Goal: Task Accomplishment & Management: Use online tool/utility

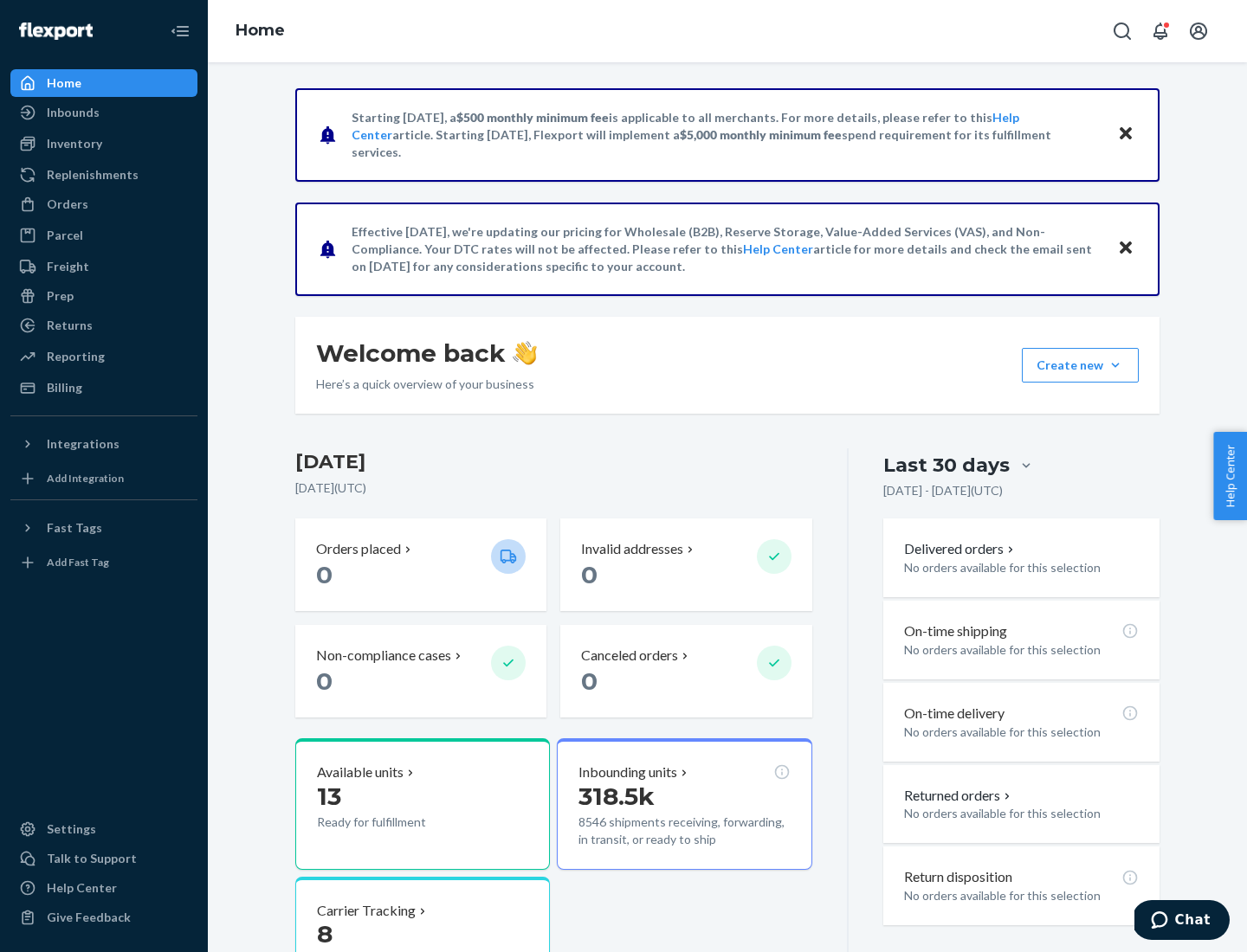
click at [90, 175] on div "Replenishments" at bounding box center [92, 174] width 92 height 17
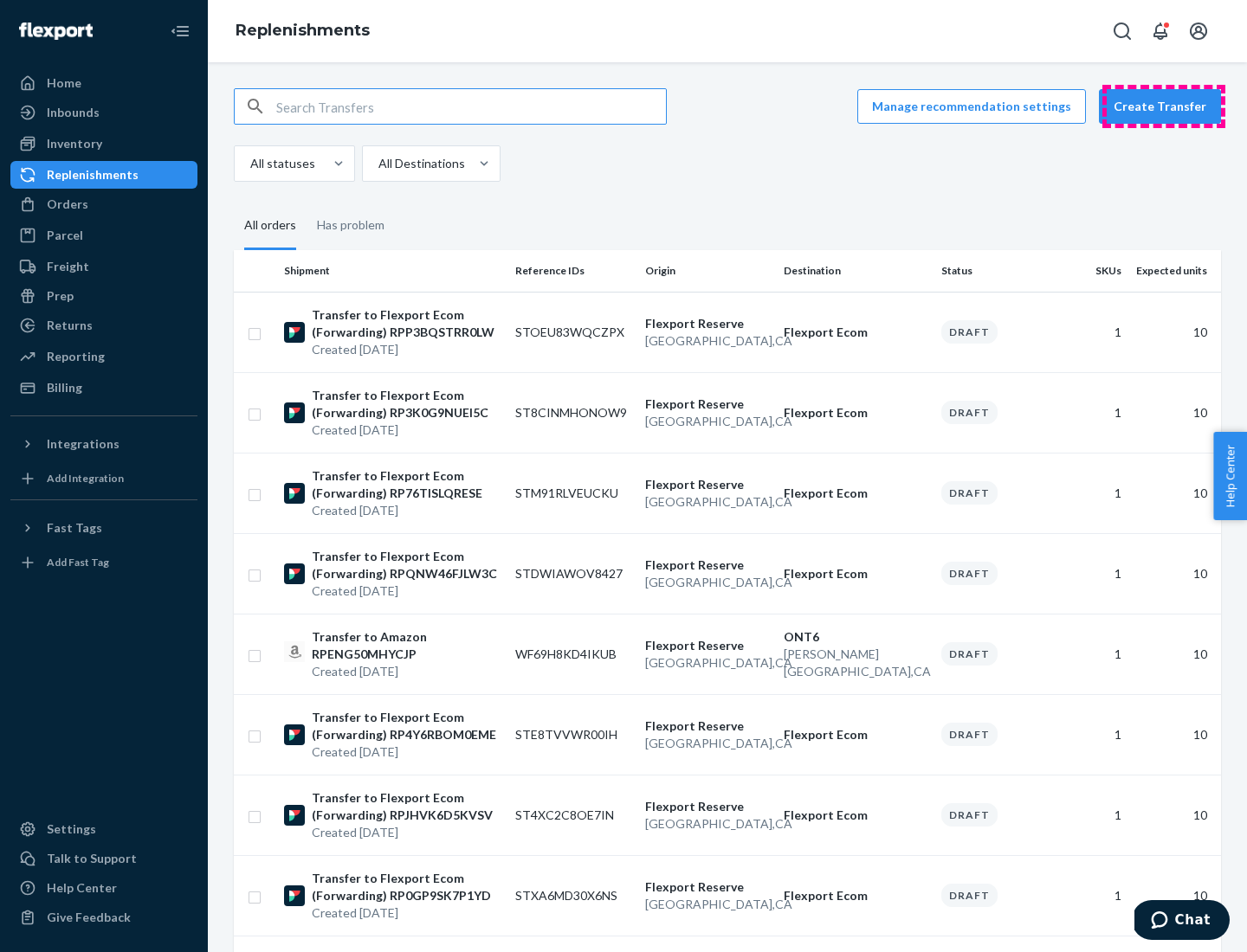
click at [1164, 107] on button "Create Transfer" at bounding box center [1159, 106] width 122 height 35
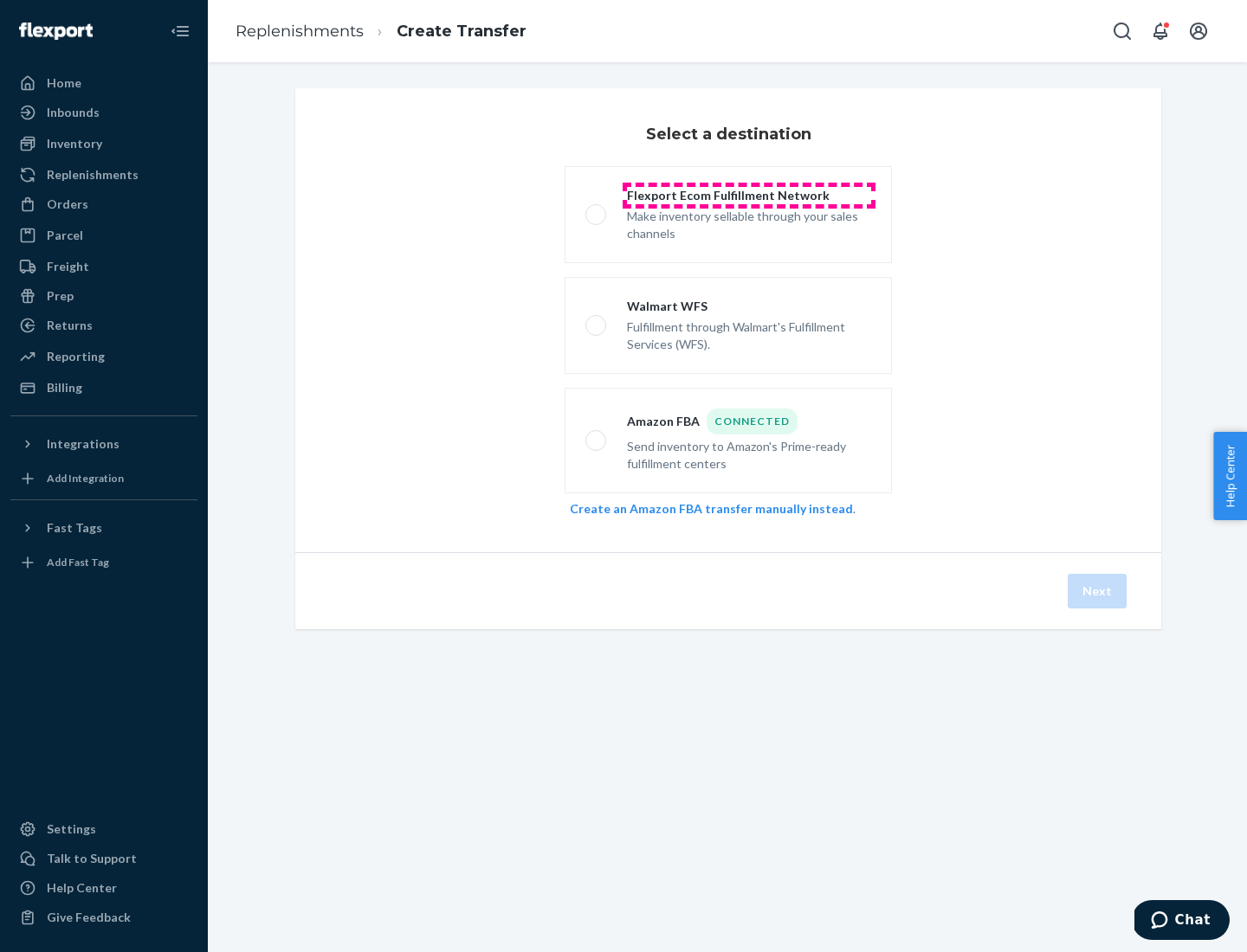
click at [749, 196] on div "Flexport Ecom Fulfillment Network" at bounding box center [749, 195] width 244 height 17
click at [596, 210] on input "Flexport Ecom Fulfillment Network Make inventory sellable through your sales ch…" at bounding box center [590, 215] width 11 height 11
radio input "true"
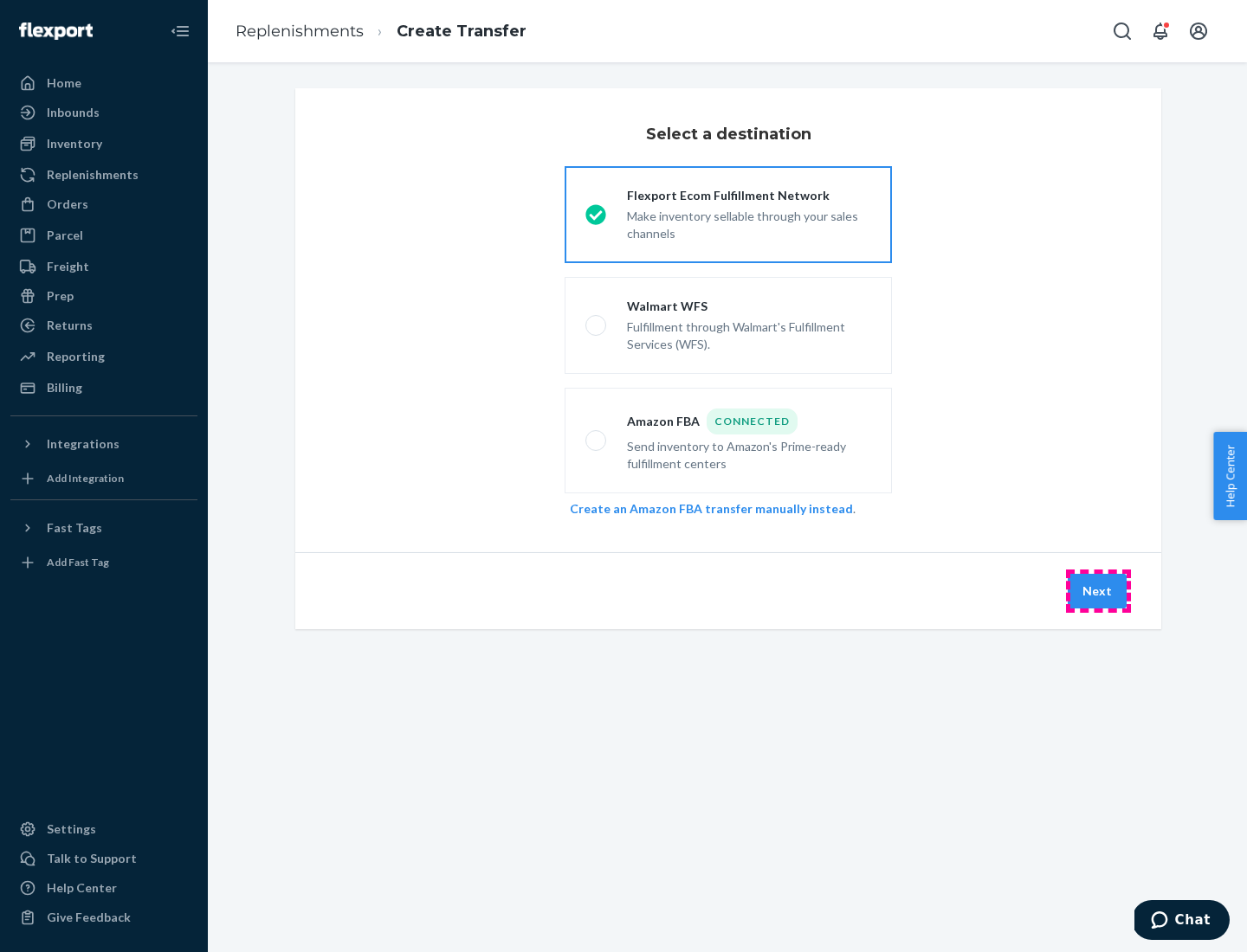
click at [1097, 591] on button "Next" at bounding box center [1096, 591] width 58 height 35
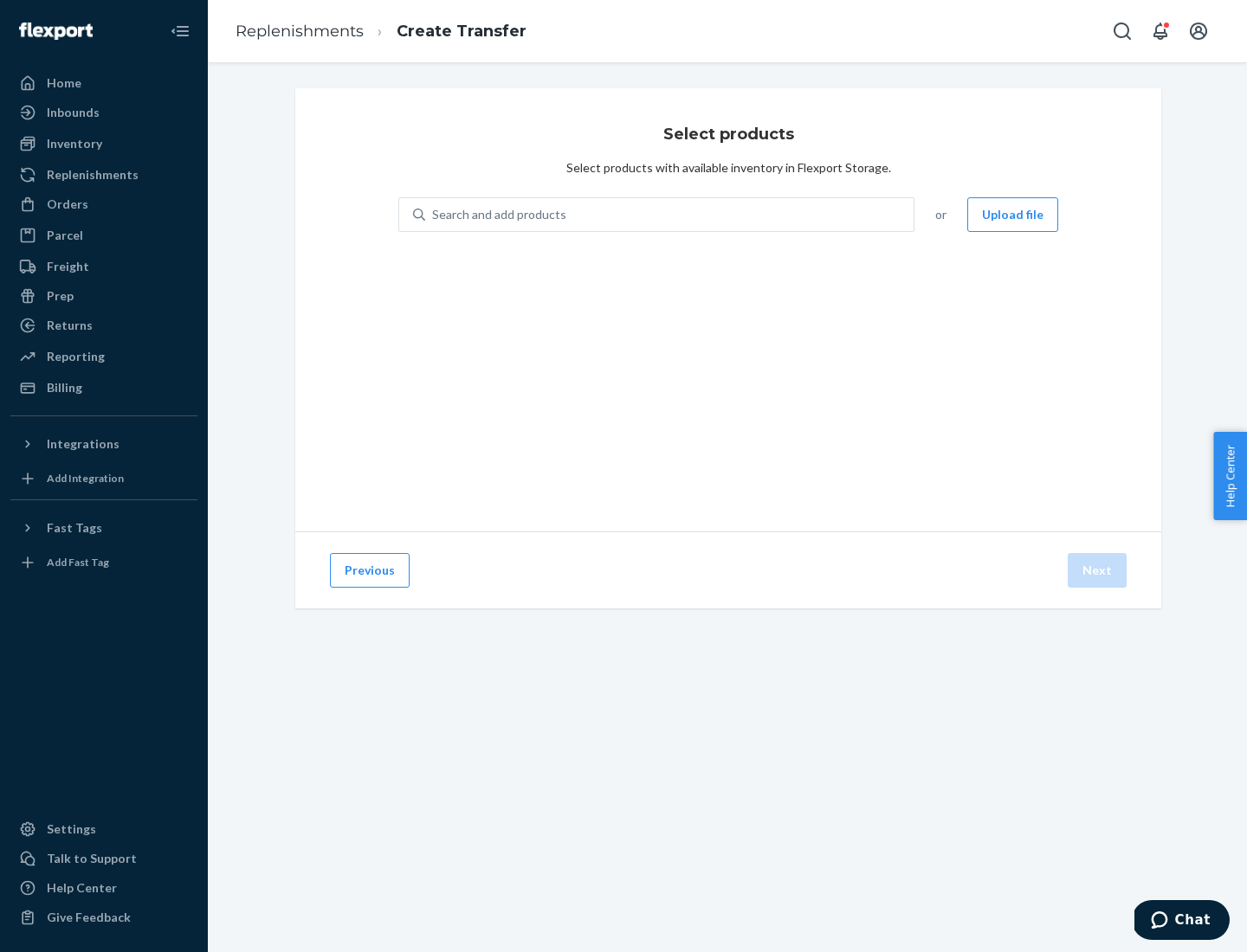
click at [1014, 215] on button "Upload file" at bounding box center [1012, 214] width 91 height 35
